Goal: Information Seeking & Learning: Learn about a topic

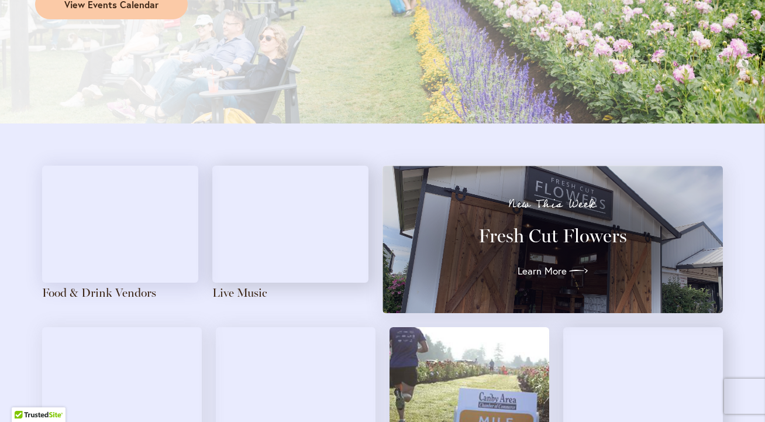
scroll to position [1015, 0]
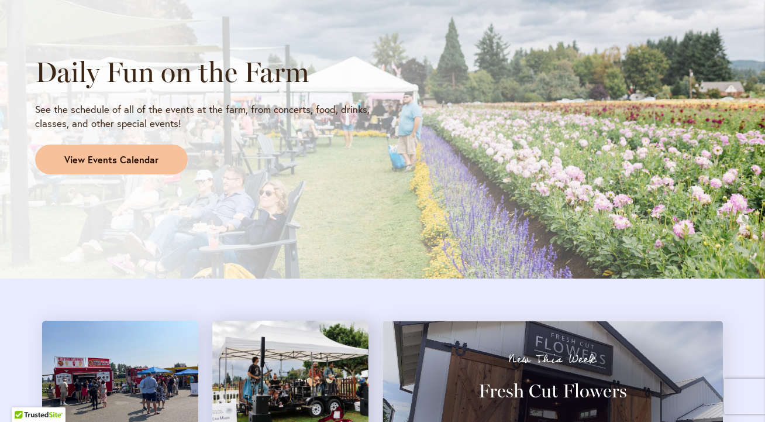
click at [152, 159] on span "View Events Calendar" at bounding box center [111, 159] width 94 height 13
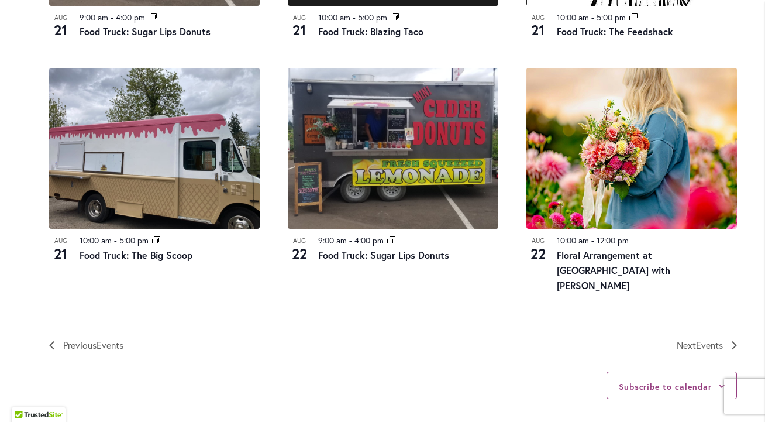
scroll to position [1357, 0]
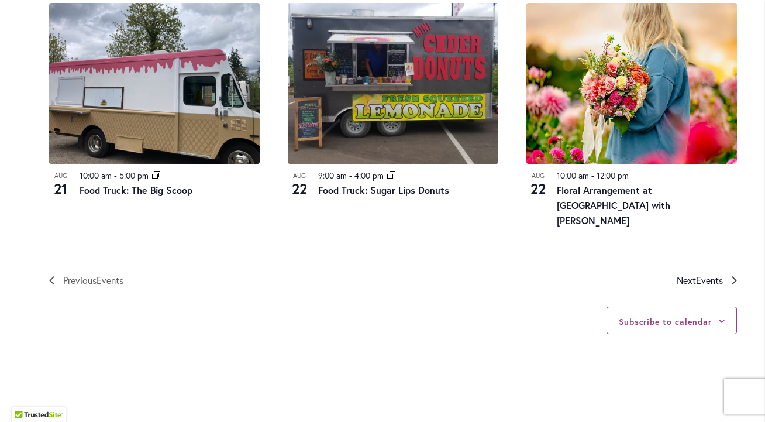
click at [686, 274] on span "Next Events" at bounding box center [700, 279] width 46 height 15
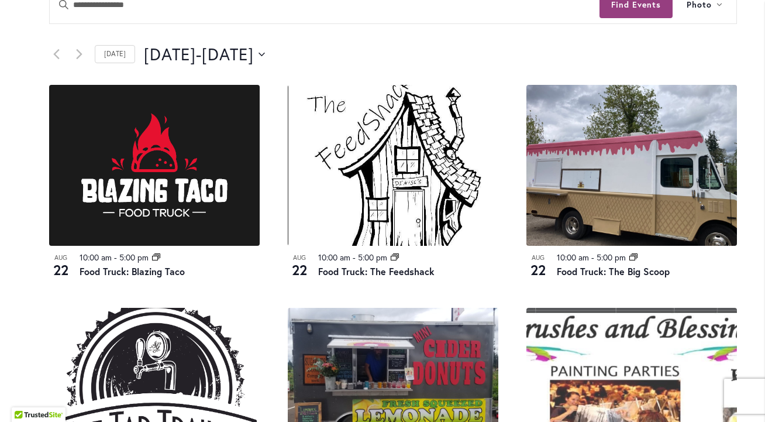
scroll to position [793, 0]
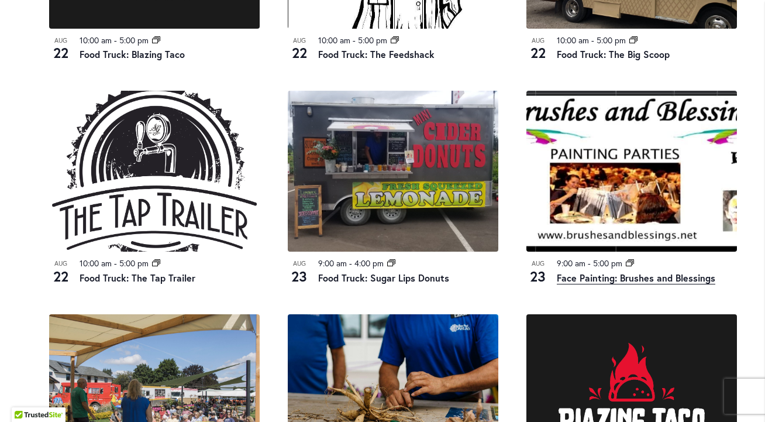
click at [586, 274] on link "Face Painting: Brushes and Blessings" at bounding box center [636, 277] width 158 height 13
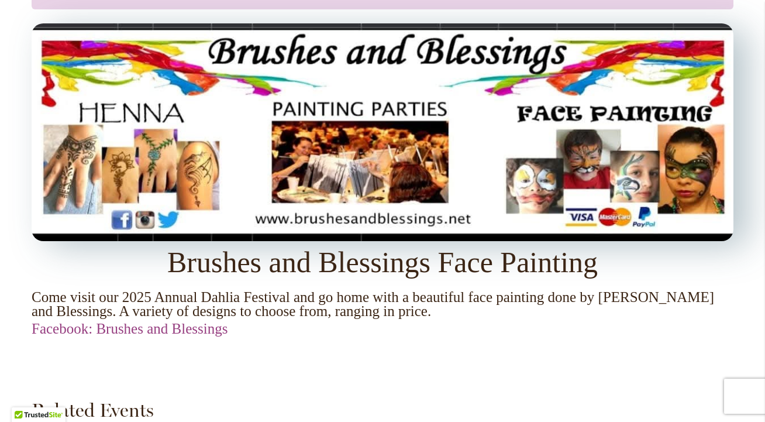
scroll to position [935, 0]
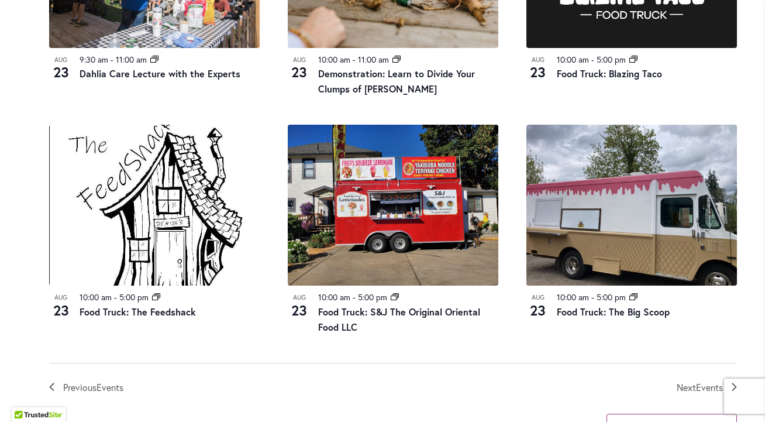
scroll to position [1255, 0]
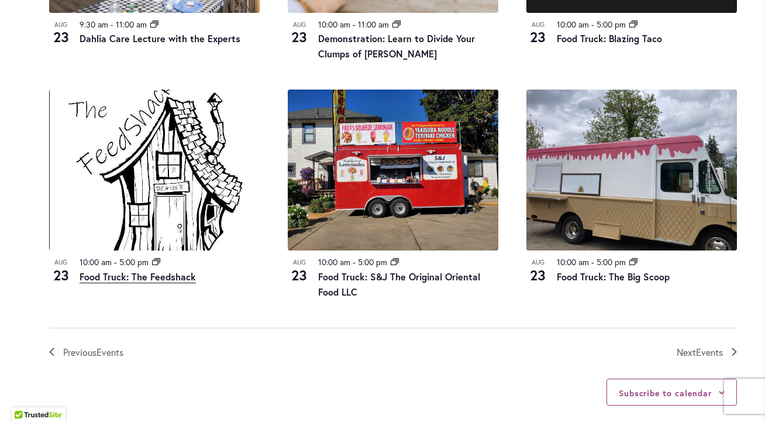
click at [185, 275] on link "Food Truck: The Feedshack" at bounding box center [138, 276] width 116 height 13
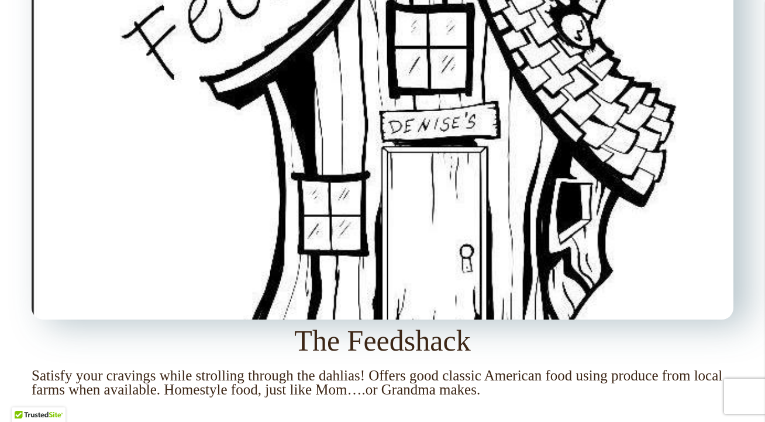
scroll to position [1056, 0]
